Goal: Transaction & Acquisition: Purchase product/service

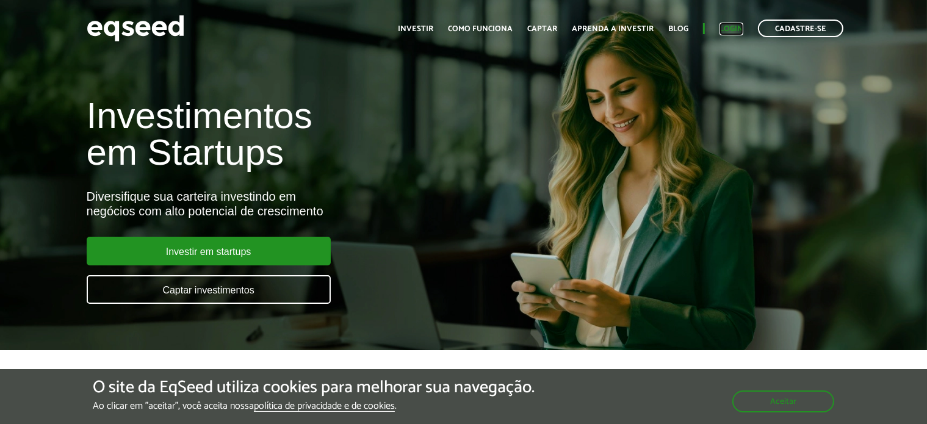
click at [735, 26] on link "Login" at bounding box center [731, 29] width 24 height 8
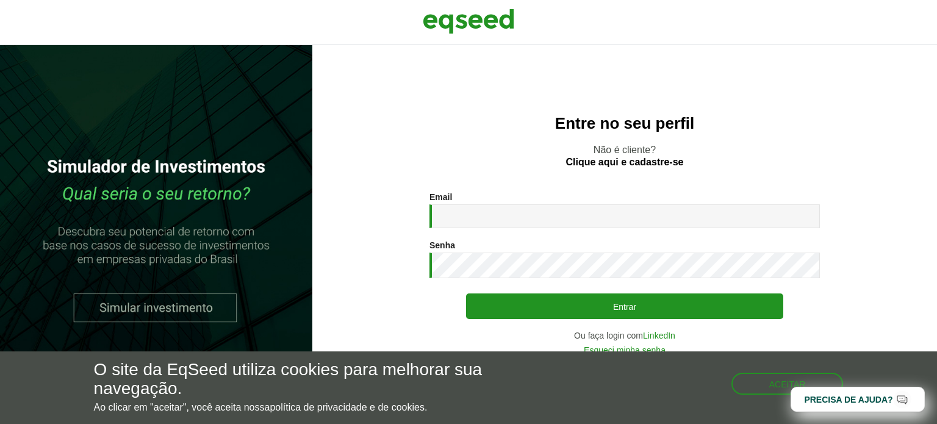
click at [547, 214] on input "Email *" at bounding box center [625, 216] width 391 height 24
type input "**********"
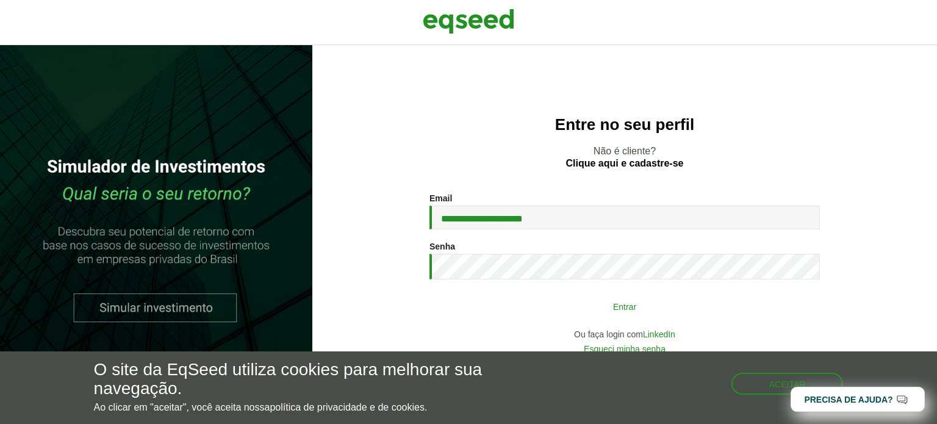
click at [569, 320] on div "**********" at bounding box center [625, 273] width 391 height 160
click at [571, 310] on button "Entrar" at bounding box center [624, 306] width 317 height 23
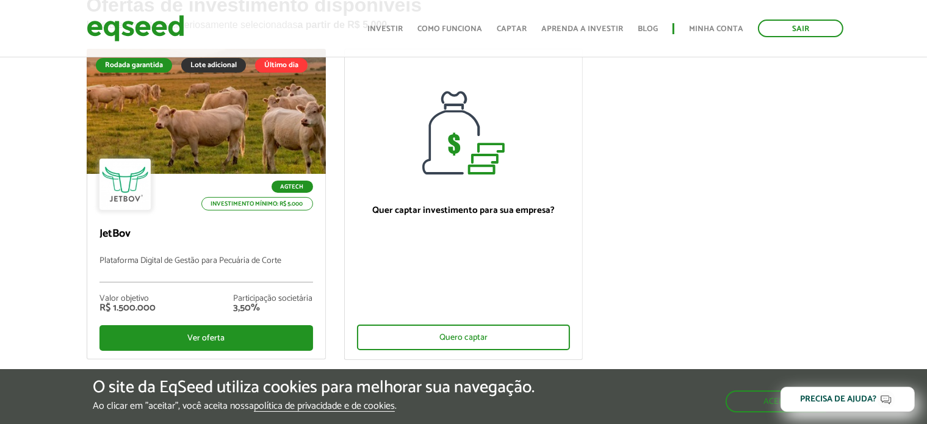
scroll to position [101, 0]
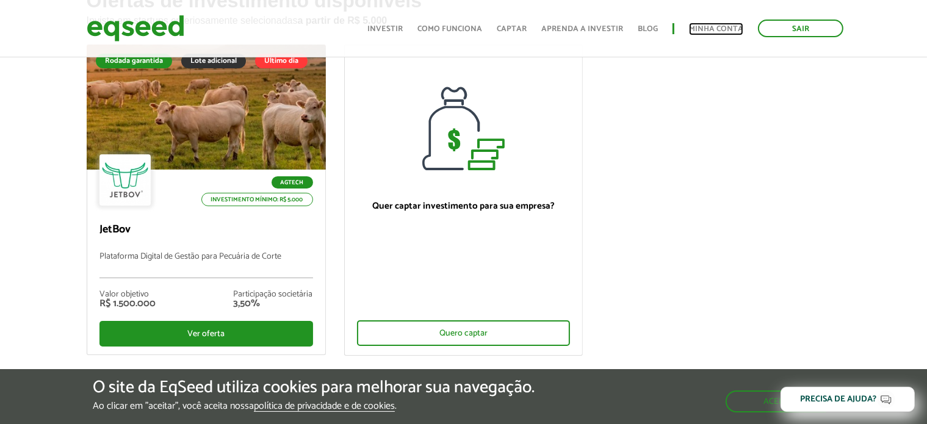
click at [720, 29] on link "Minha conta" at bounding box center [716, 29] width 54 height 8
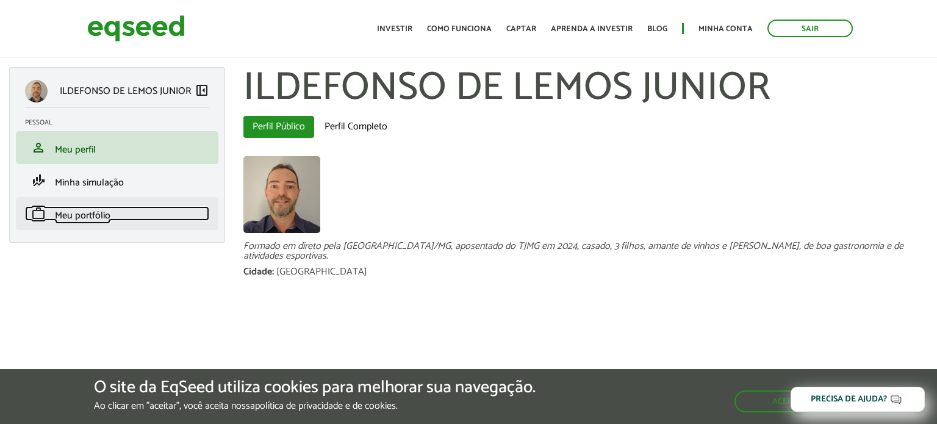
click at [78, 217] on span "Meu portfólio" at bounding box center [83, 215] width 56 height 16
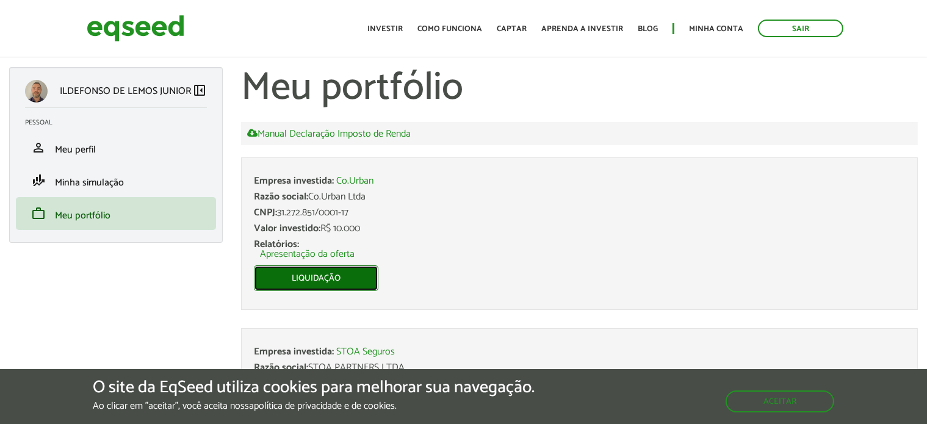
click at [322, 286] on link "Liquidação" at bounding box center [316, 278] width 124 height 26
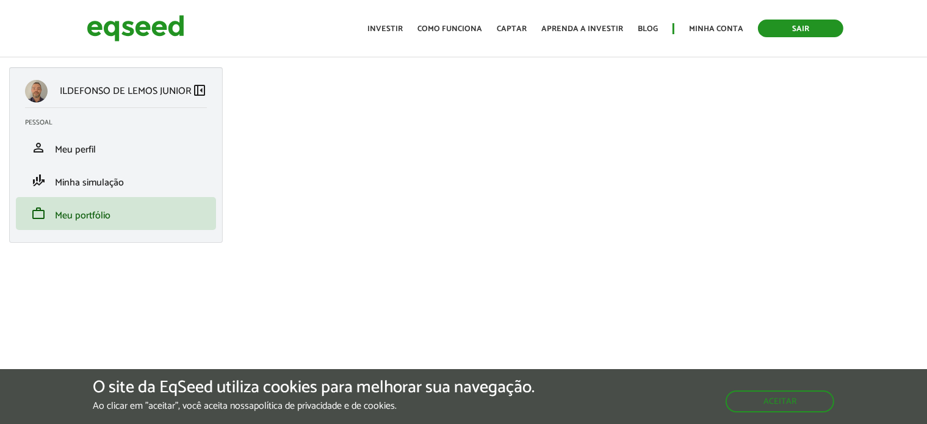
click at [822, 34] on link "Sair" at bounding box center [800, 29] width 85 height 18
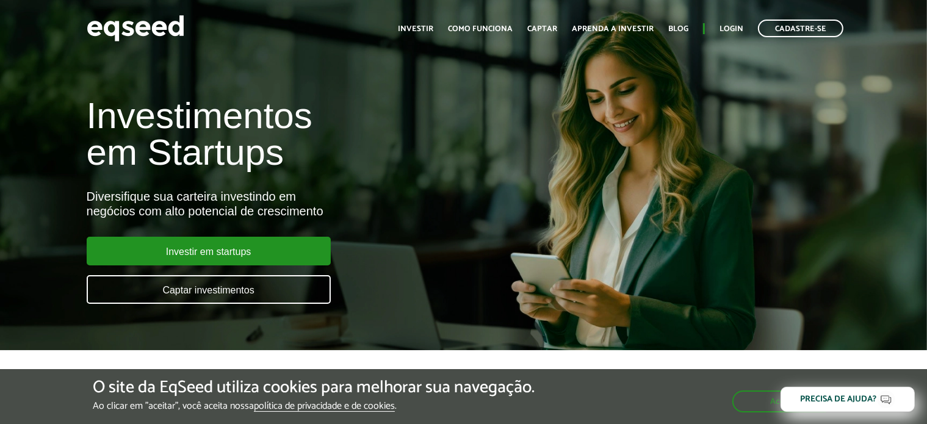
click at [820, 209] on div "Investimentos em Startups Diversifique sua carteira investindo em negócios com …" at bounding box center [463, 193] width 927 height 240
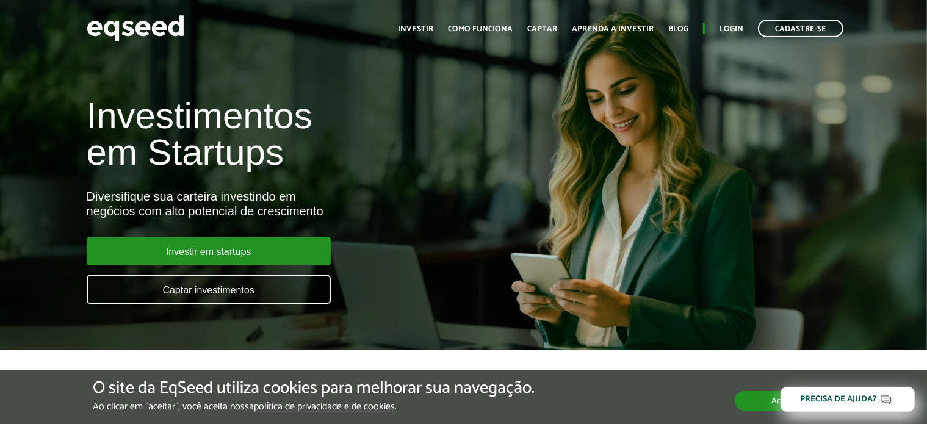
click at [754, 404] on button "Aceitar" at bounding box center [784, 401] width 99 height 20
